Goal: Task Accomplishment & Management: Manage account settings

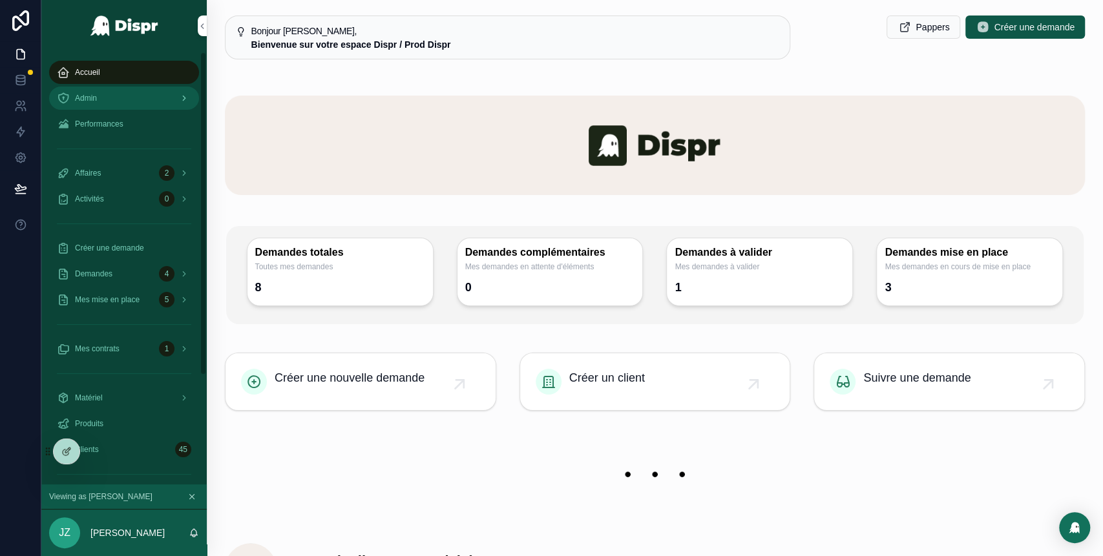
click at [147, 98] on div "Admin" at bounding box center [124, 98] width 134 height 21
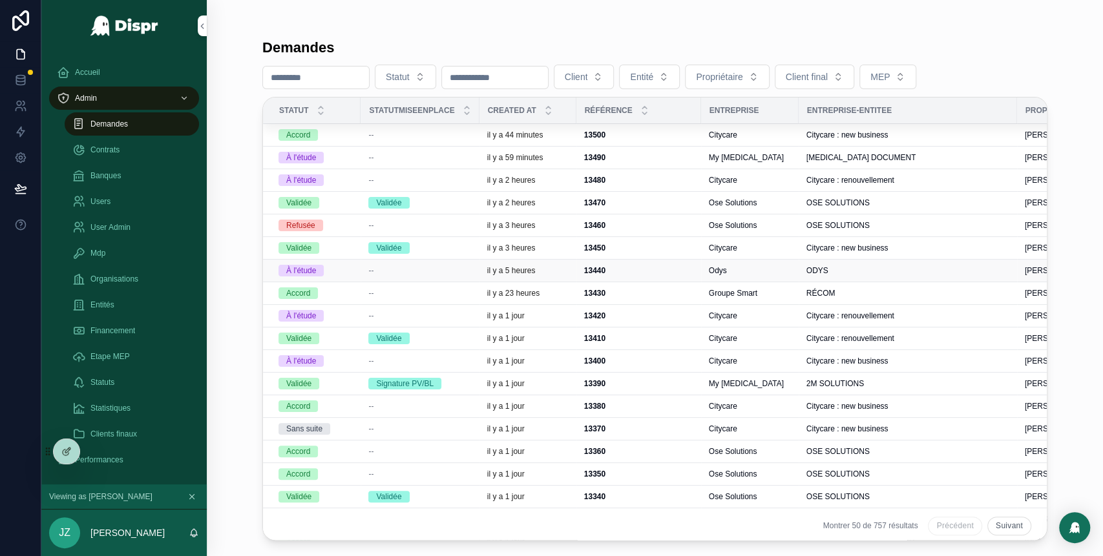
click at [444, 271] on div "--" at bounding box center [419, 270] width 103 height 10
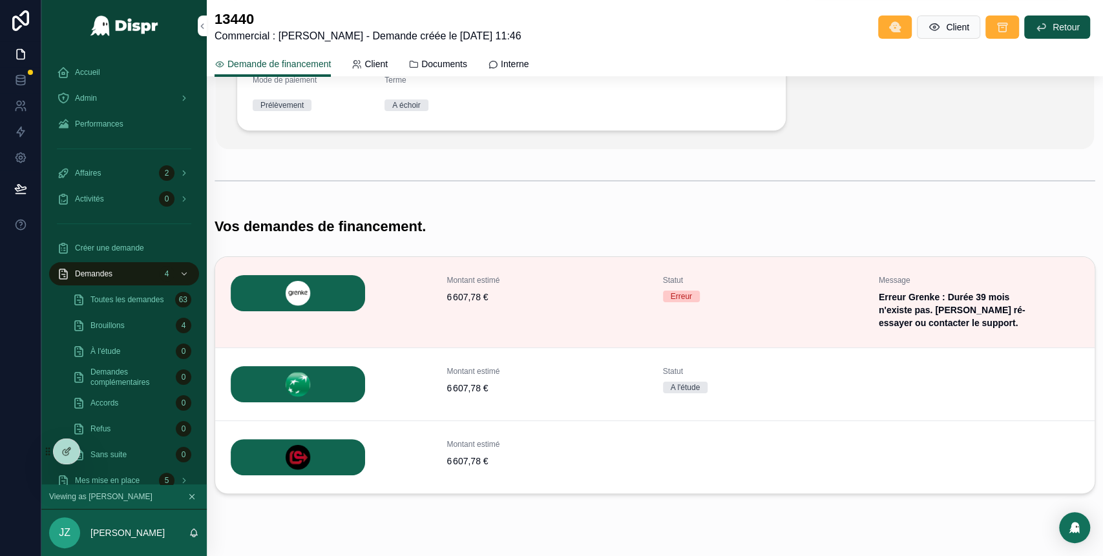
scroll to position [280, 0]
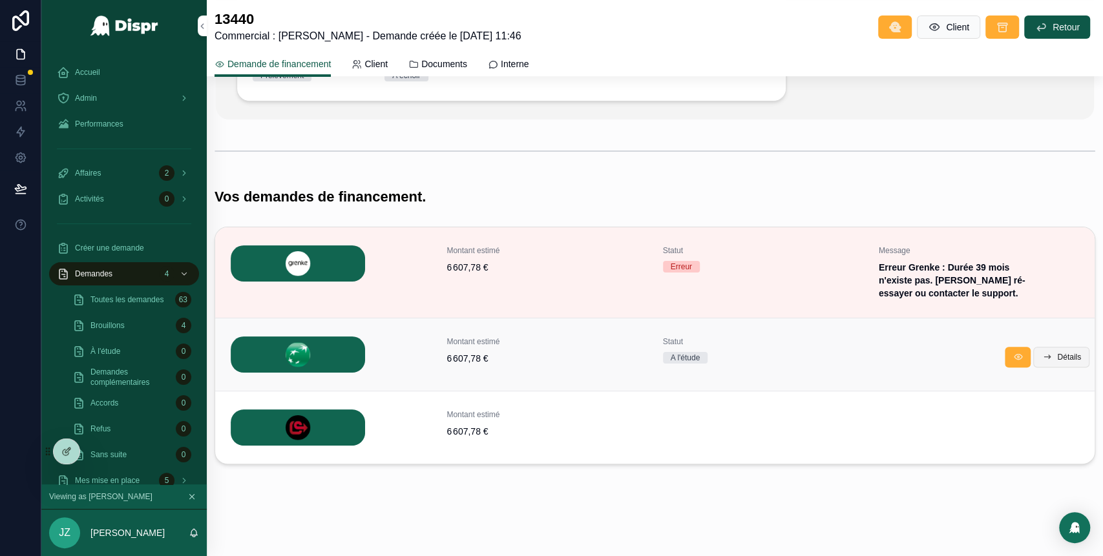
click at [1057, 356] on span "Détails" at bounding box center [1069, 357] width 24 height 10
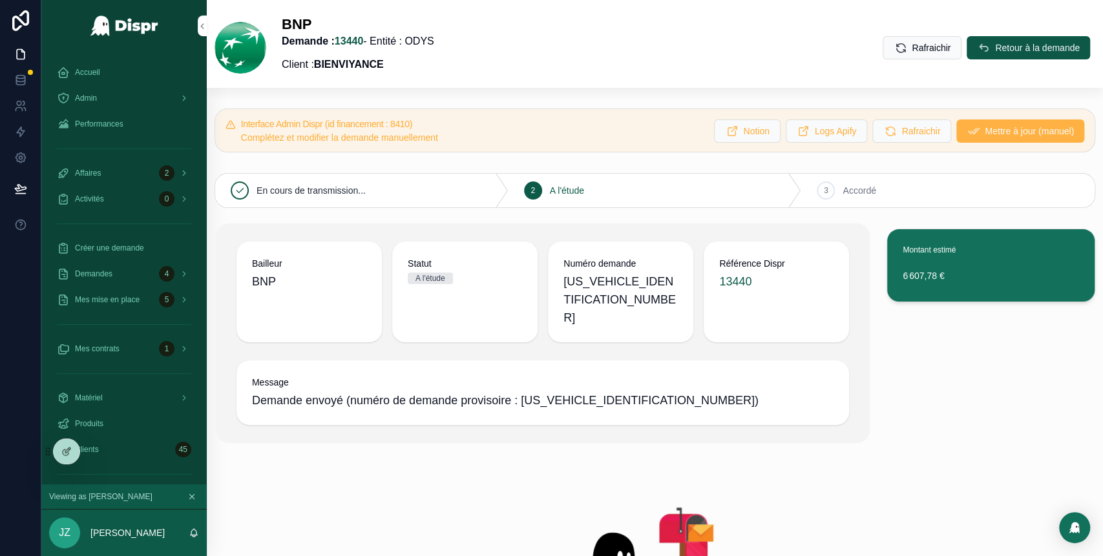
click at [984, 136] on span "Mettre à jour (manuel)" at bounding box center [1028, 131] width 89 height 13
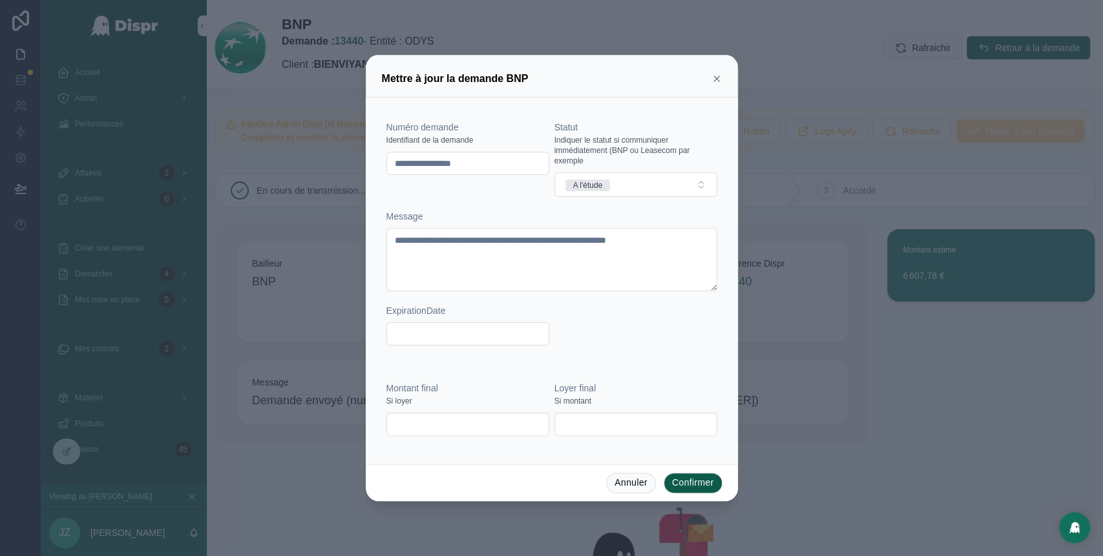
drag, startPoint x: 506, startPoint y: 165, endPoint x: 382, endPoint y: 176, distance: 123.8
click at [382, 176] on div "**********" at bounding box center [551, 233] width 341 height 261
paste input "text"
type input "********"
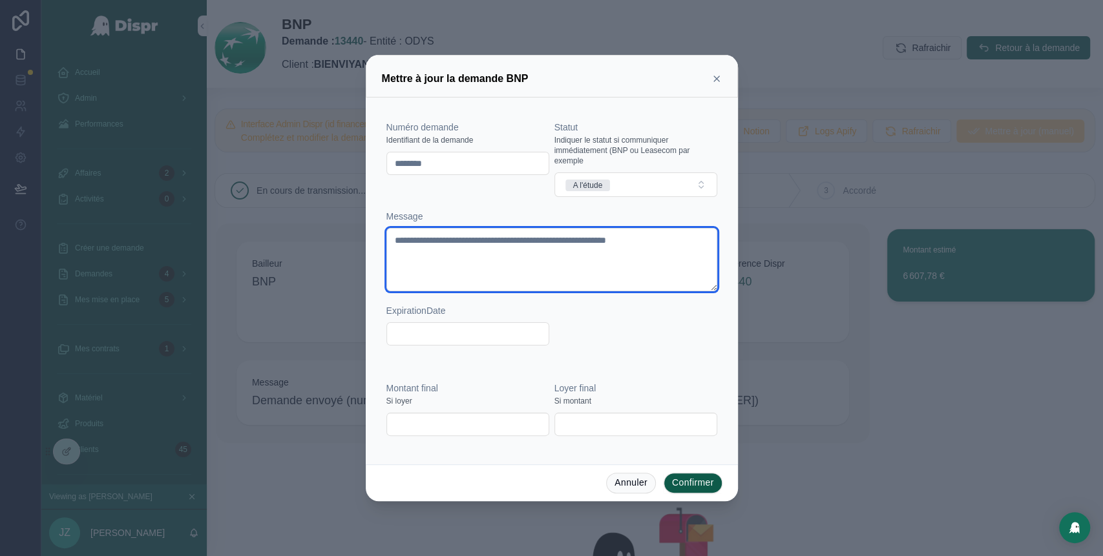
drag, startPoint x: 508, startPoint y: 253, endPoint x: 388, endPoint y: 240, distance: 120.8
click at [388, 240] on textarea "**********" at bounding box center [551, 259] width 331 height 63
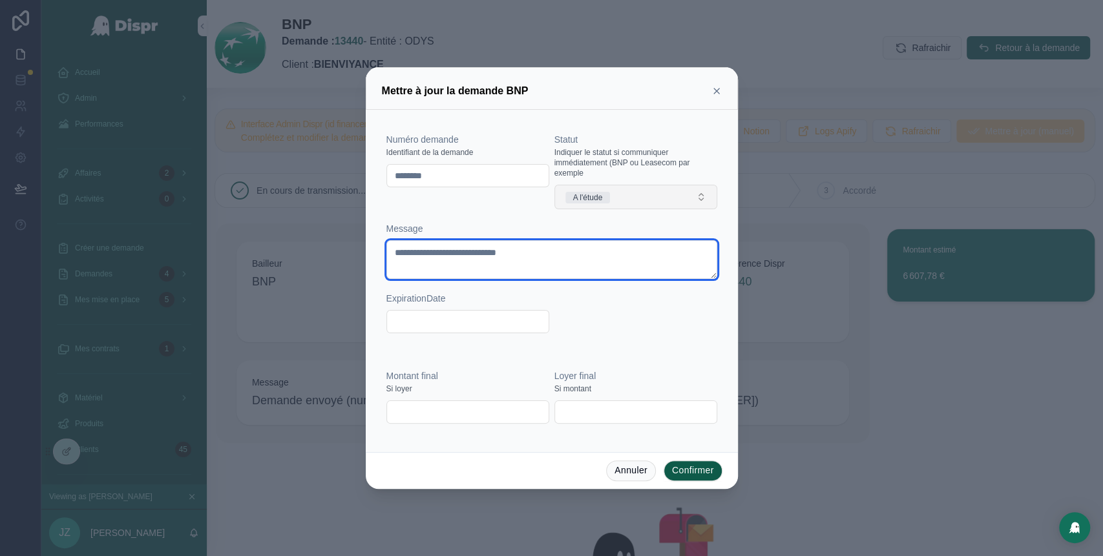
type textarea "**********"
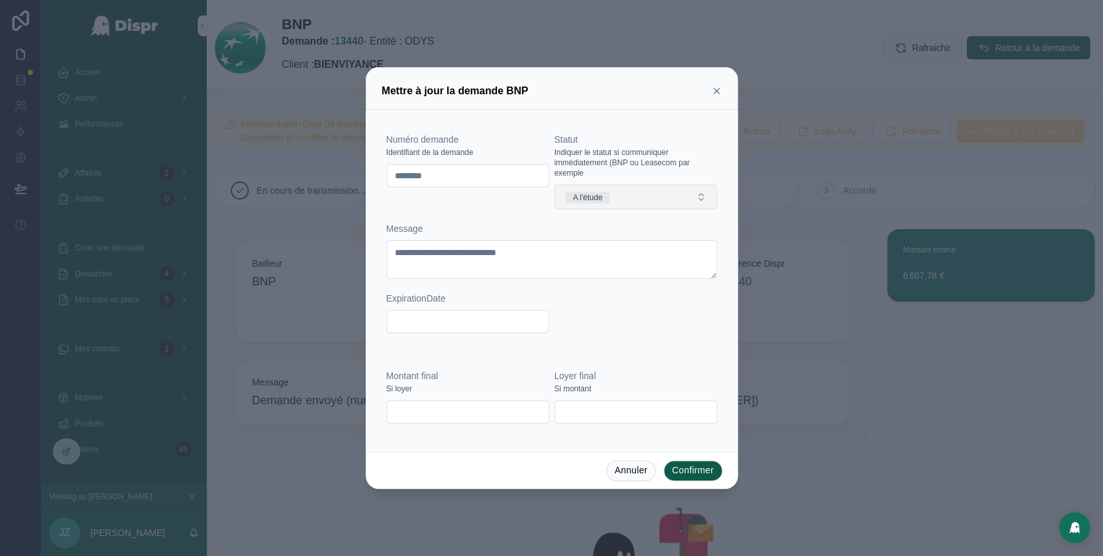
click at [652, 193] on button "A l'étude" at bounding box center [635, 197] width 163 height 25
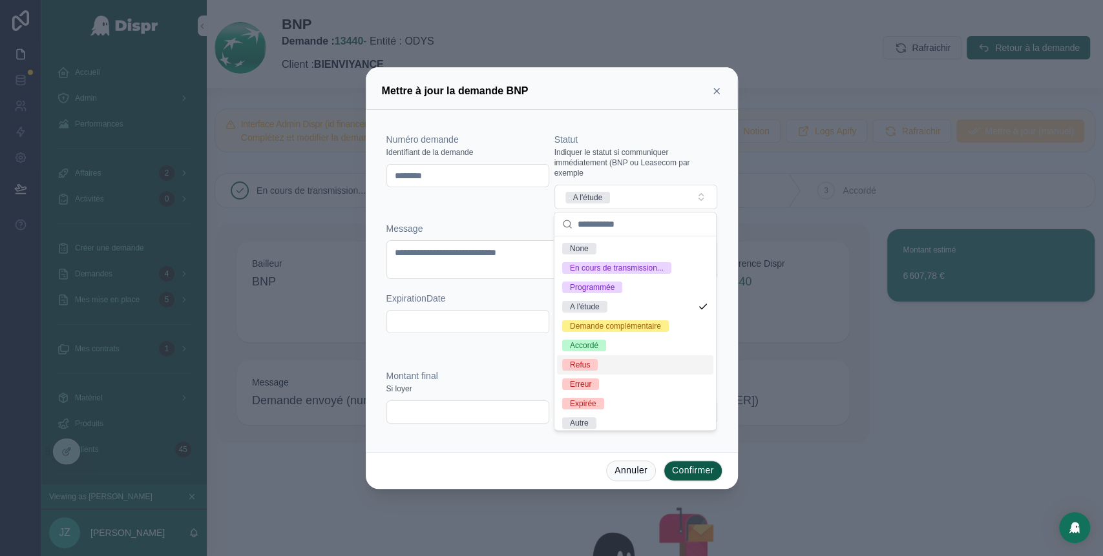
click at [596, 371] on span "Refus" at bounding box center [580, 365] width 36 height 12
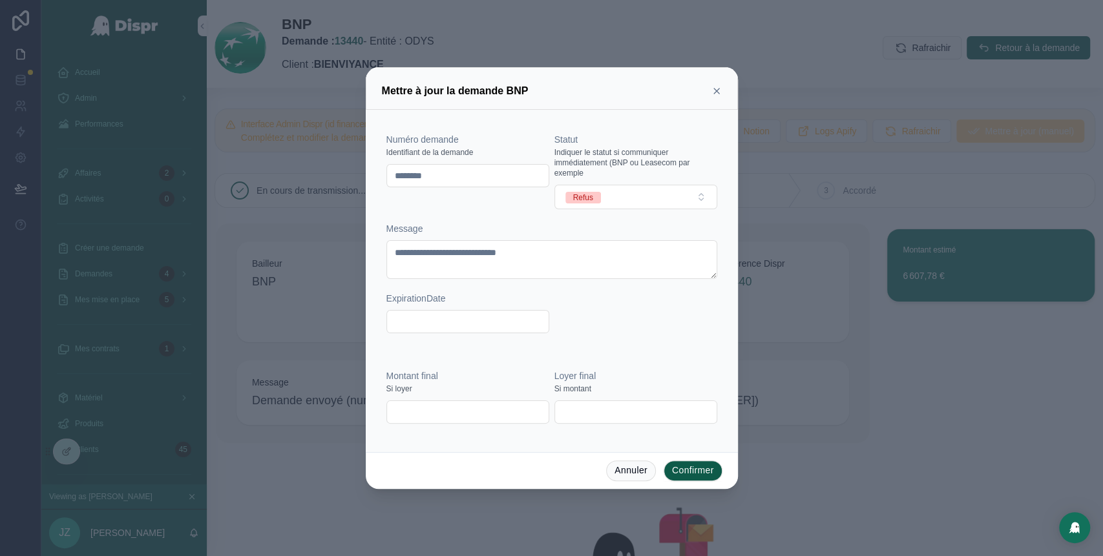
click at [642, 348] on div "**********" at bounding box center [551, 233] width 341 height 236
click at [682, 472] on button "Confirmer" at bounding box center [692, 471] width 59 height 21
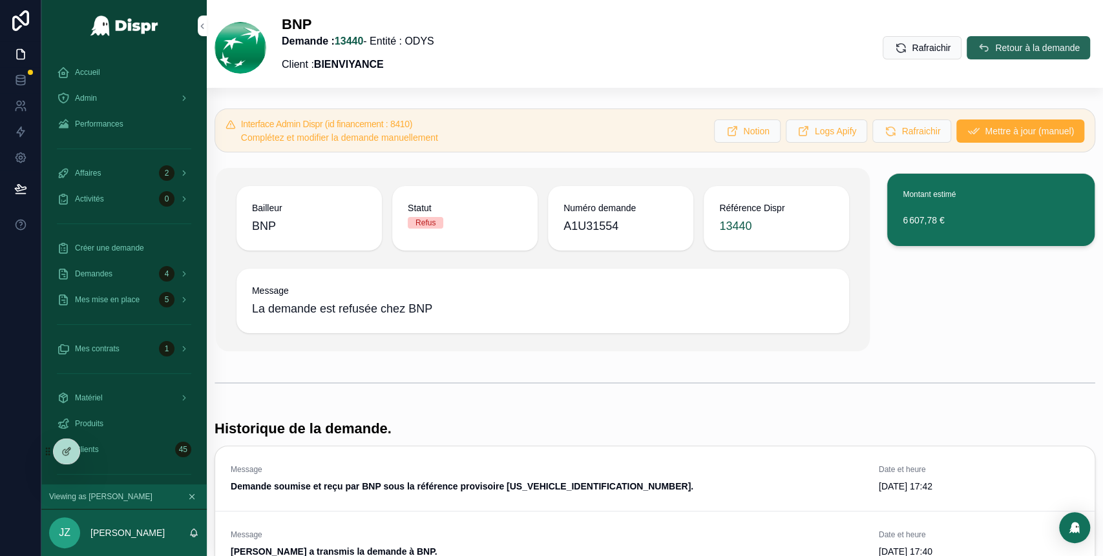
click at [995, 45] on span "Retour à la demande" at bounding box center [1037, 47] width 85 height 13
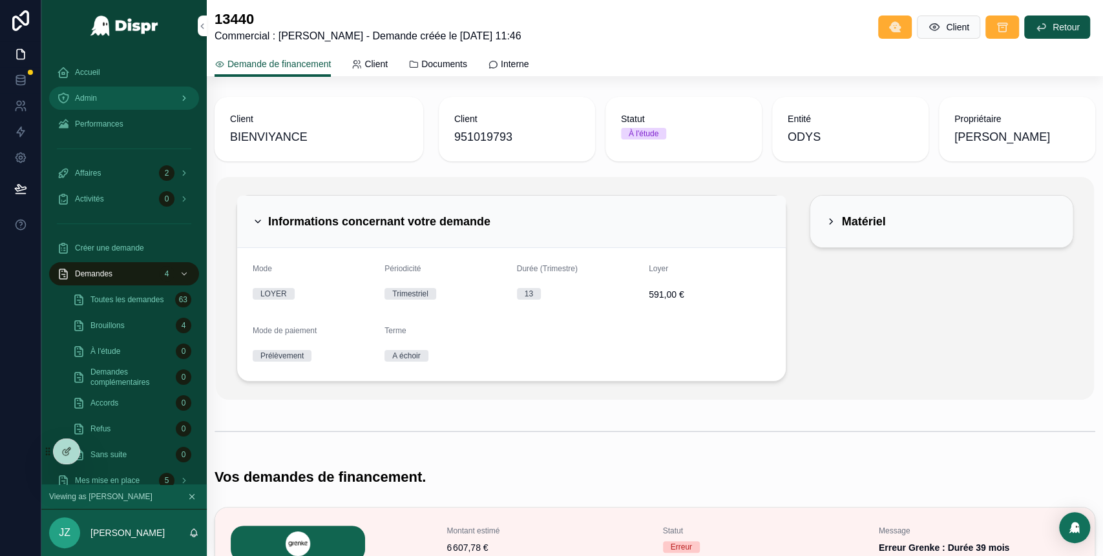
click at [130, 88] on div "Admin" at bounding box center [124, 98] width 134 height 21
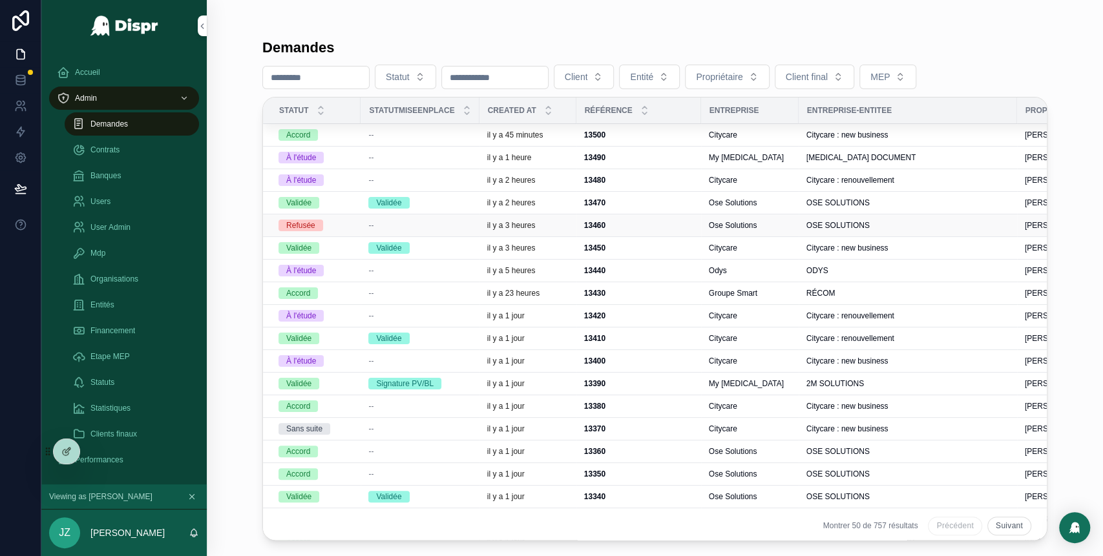
click at [463, 217] on td "--" at bounding box center [419, 225] width 118 height 23
click at [446, 224] on div "--" at bounding box center [419, 225] width 103 height 10
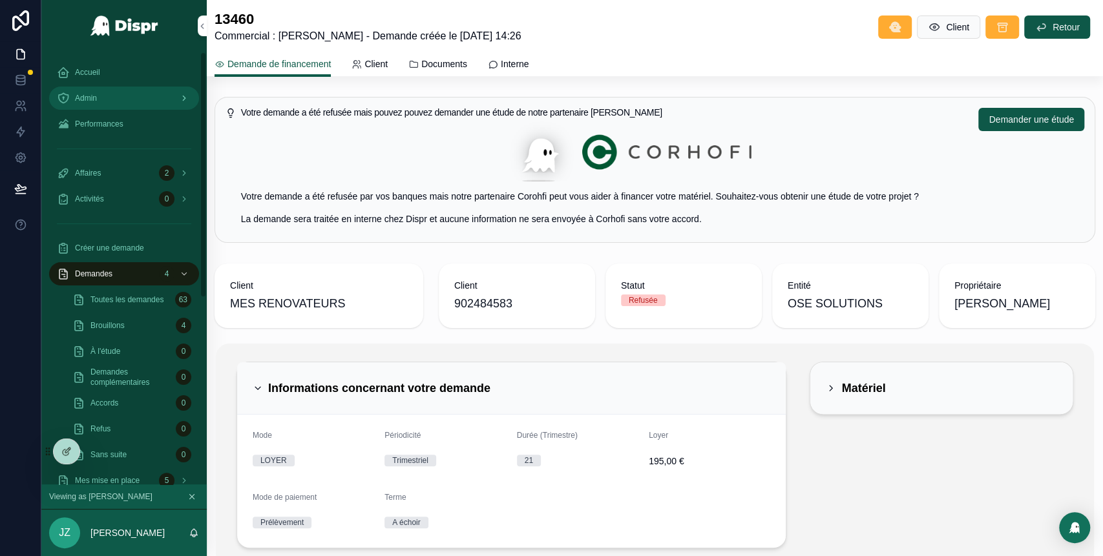
click at [128, 104] on div "Admin" at bounding box center [124, 98] width 134 height 21
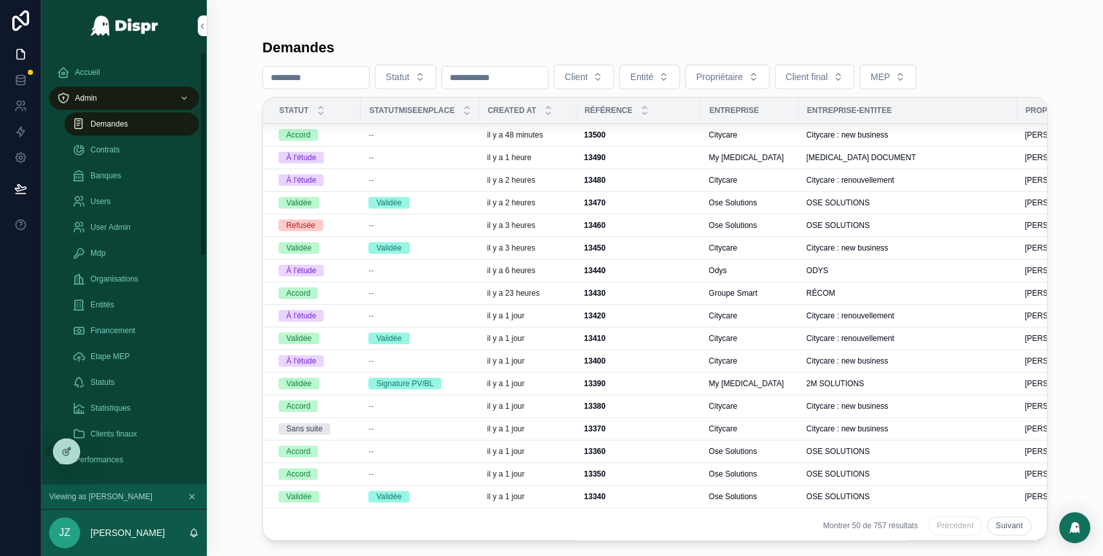
click at [126, 127] on span "Demandes" at bounding box center [108, 124] width 37 height 10
click at [114, 77] on div "Accueil" at bounding box center [124, 72] width 134 height 21
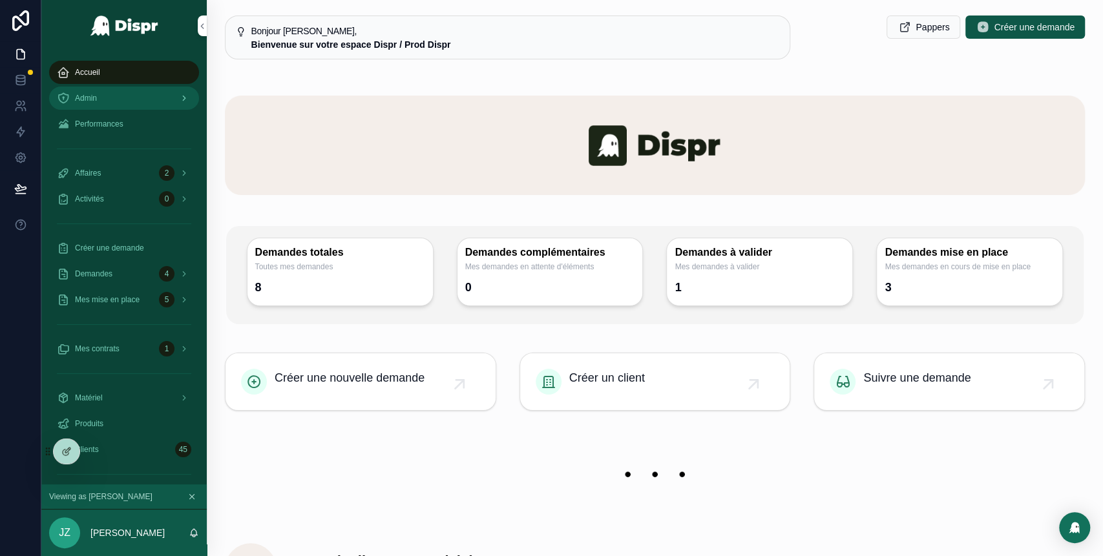
click at [134, 96] on div "Admin" at bounding box center [124, 98] width 134 height 21
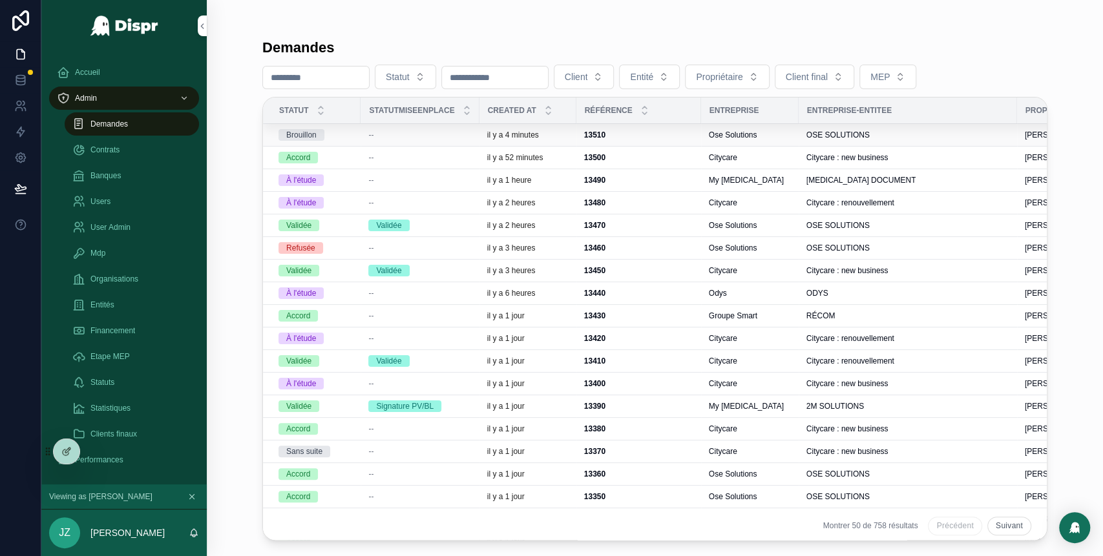
click at [408, 139] on div "--" at bounding box center [419, 135] width 103 height 10
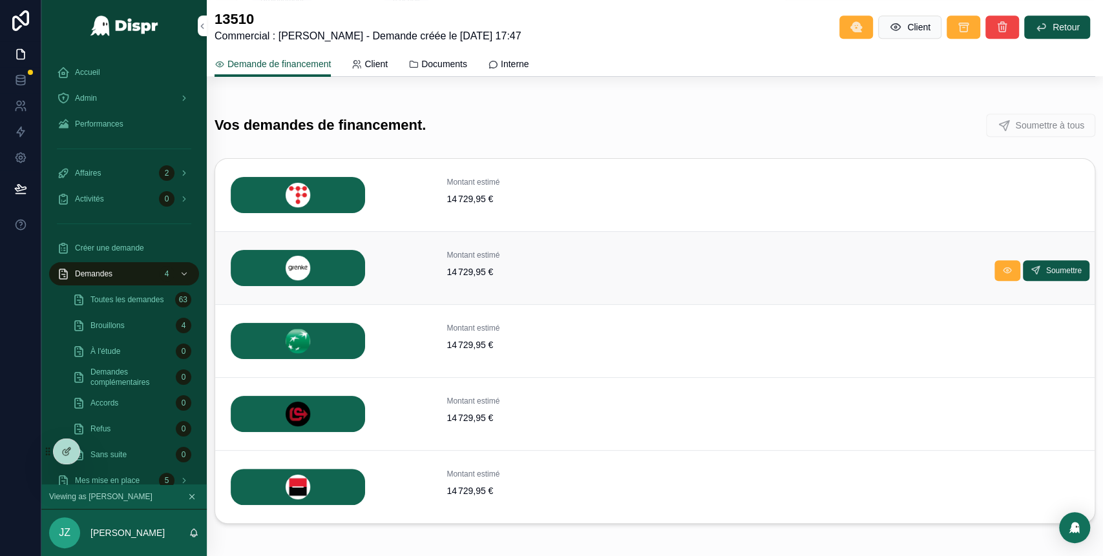
scroll to position [432, 0]
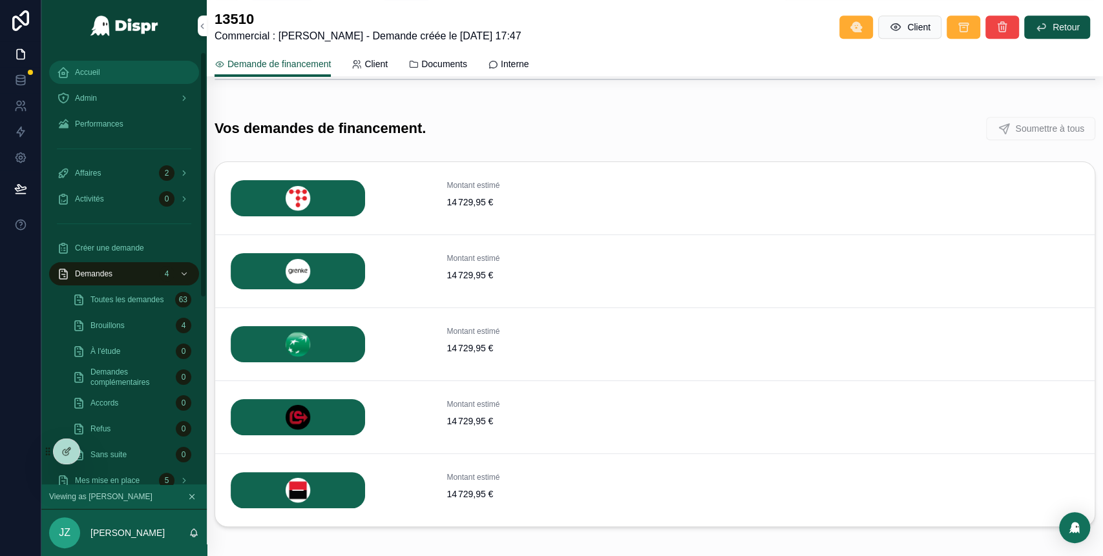
click at [99, 80] on div "Accueil" at bounding box center [124, 72] width 134 height 21
